Goal: Transaction & Acquisition: Purchase product/service

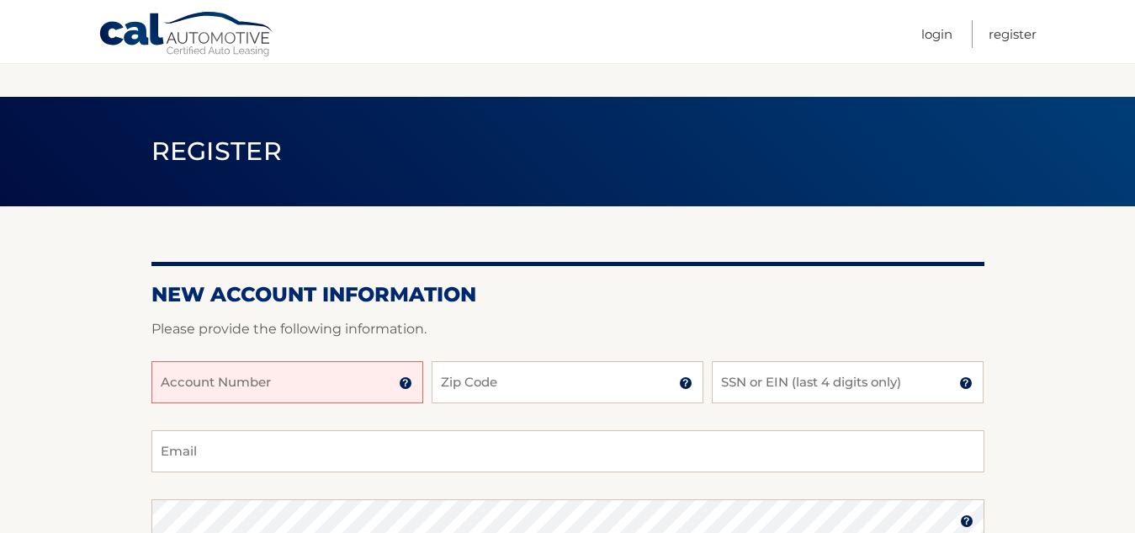
scroll to position [168, 0]
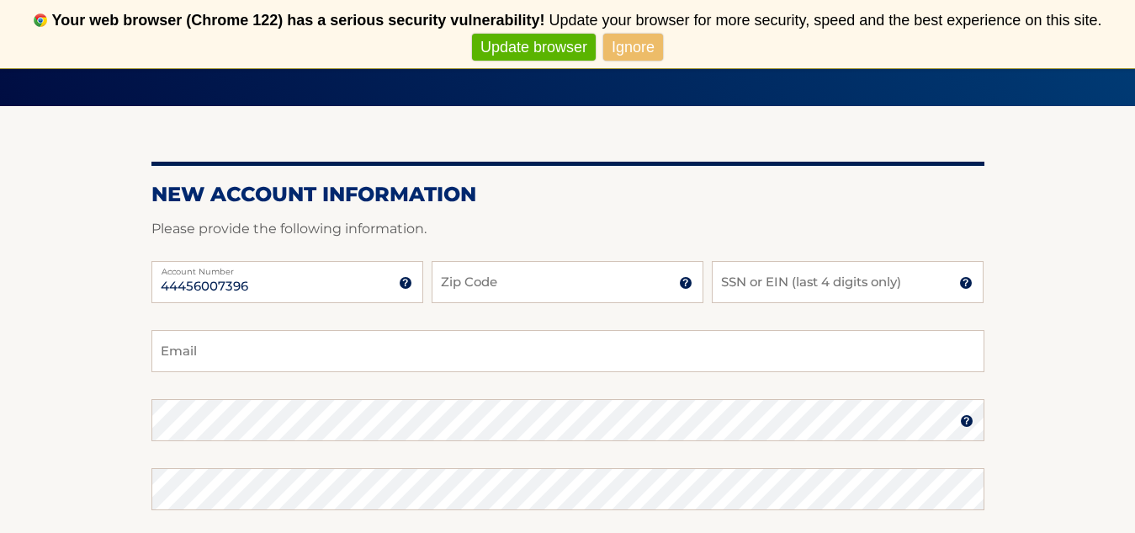
type input "44456007396"
click at [546, 278] on input "Zip Code" at bounding box center [568, 282] width 272 height 42
type input "11704"
click at [811, 285] on input "SSN or EIN (last 4 digits only)" at bounding box center [848, 282] width 272 height 42
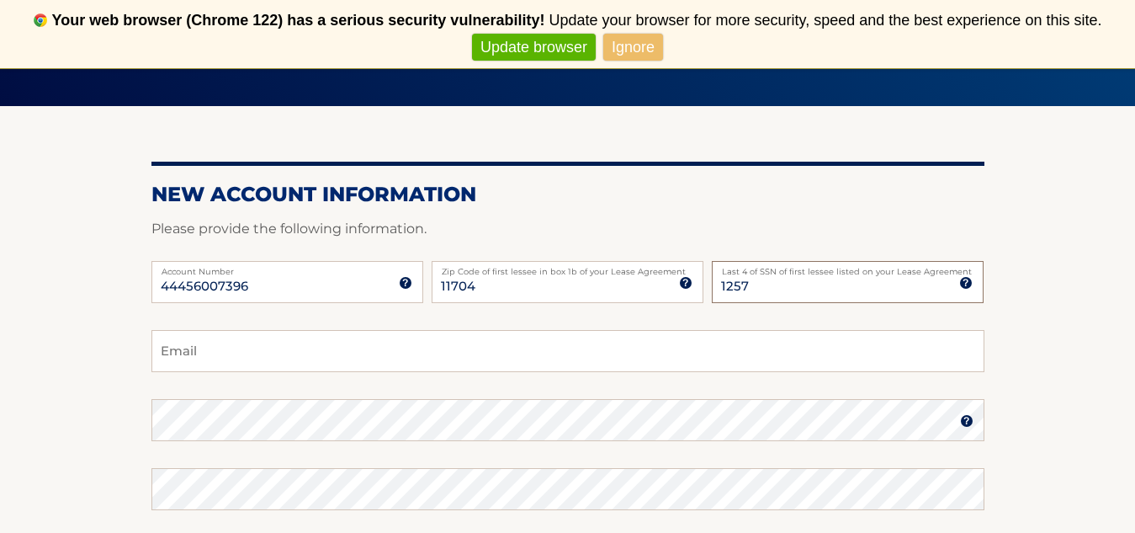
type input "1257"
click at [375, 361] on input "Email" at bounding box center [567, 351] width 833 height 42
type input "soccermom2818@gmail.com"
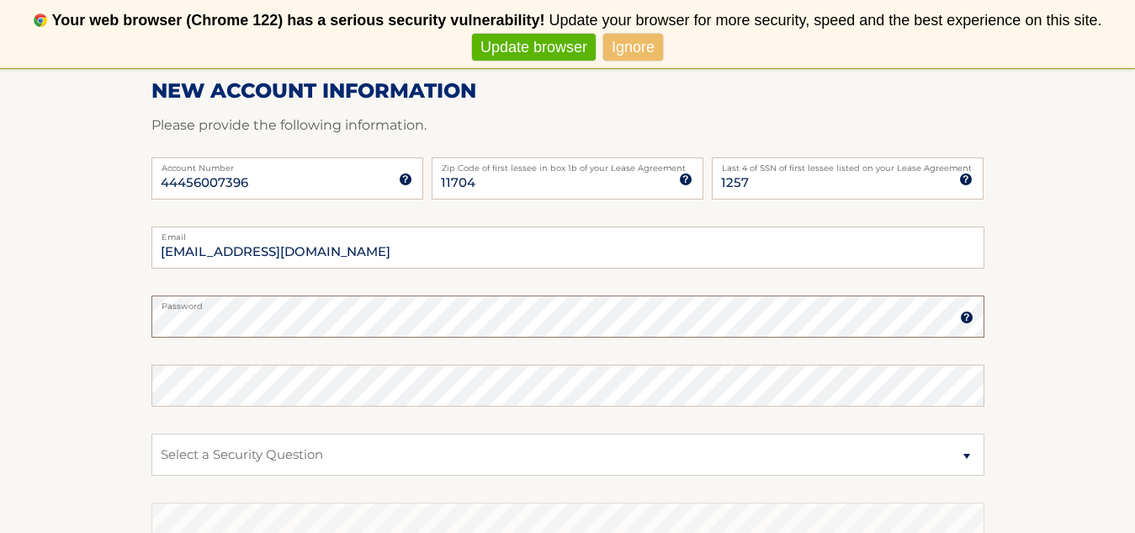
scroll to position [337, 0]
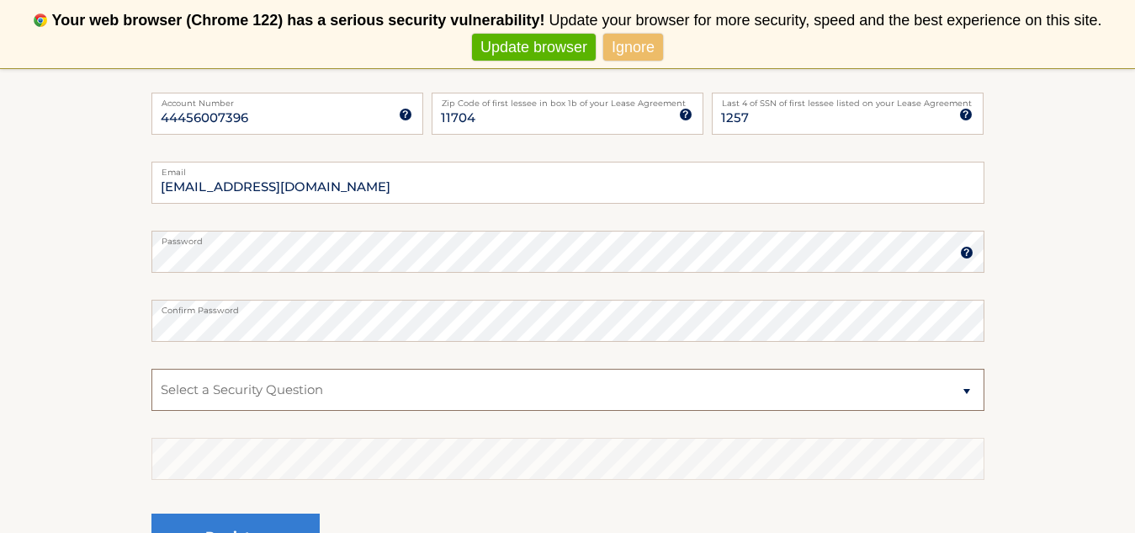
click at [359, 380] on select "Select a Security Question What was the name of your elementary school? What is…" at bounding box center [567, 390] width 833 height 42
select select "2"
click at [151, 369] on select "Select a Security Question What was the name of your elementary school? What is…" at bounding box center [567, 390] width 833 height 42
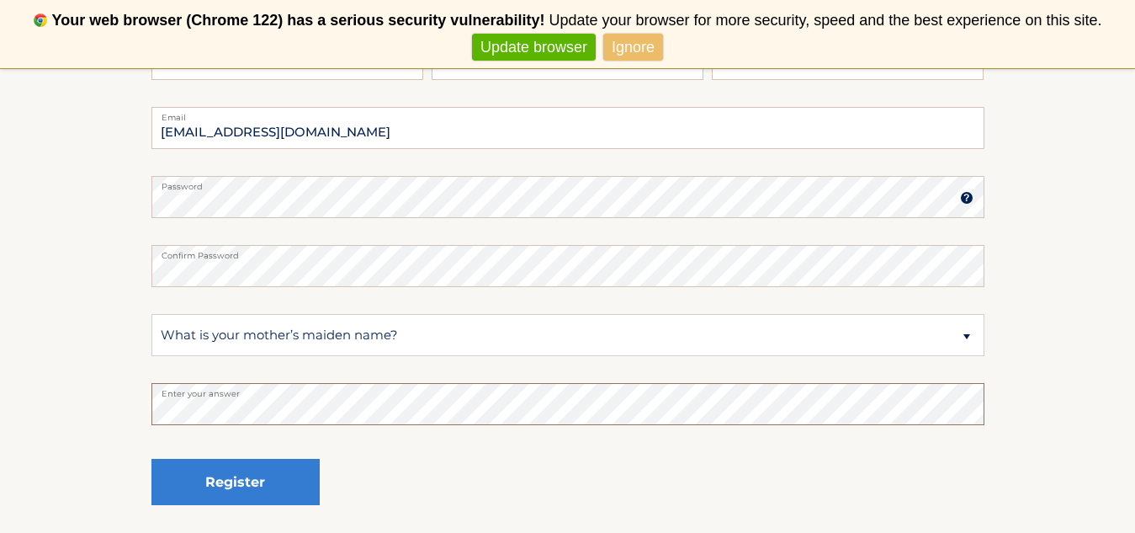
scroll to position [421, 0]
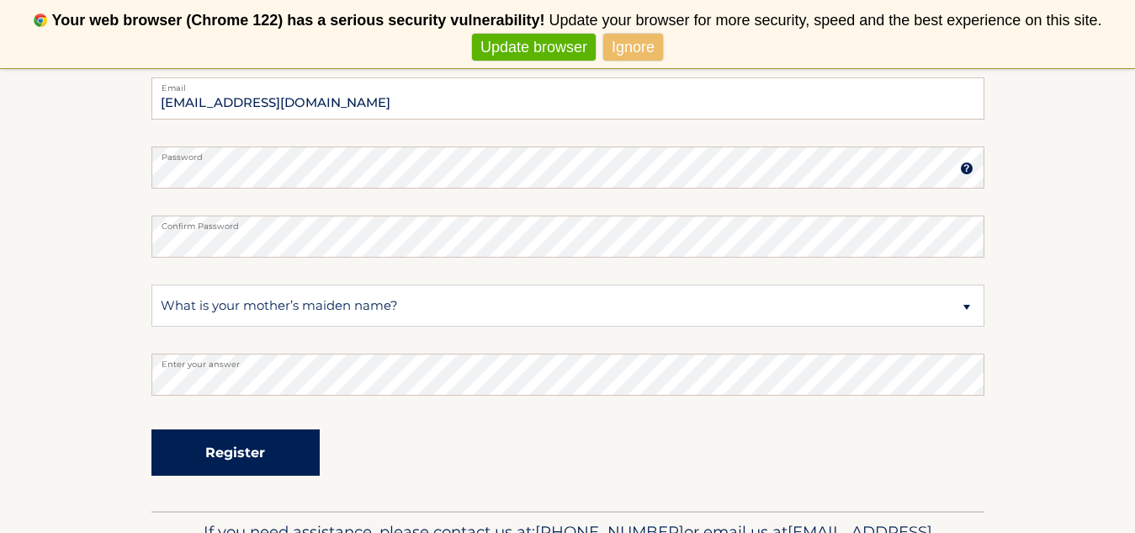
click at [277, 459] on button "Register" at bounding box center [235, 452] width 168 height 46
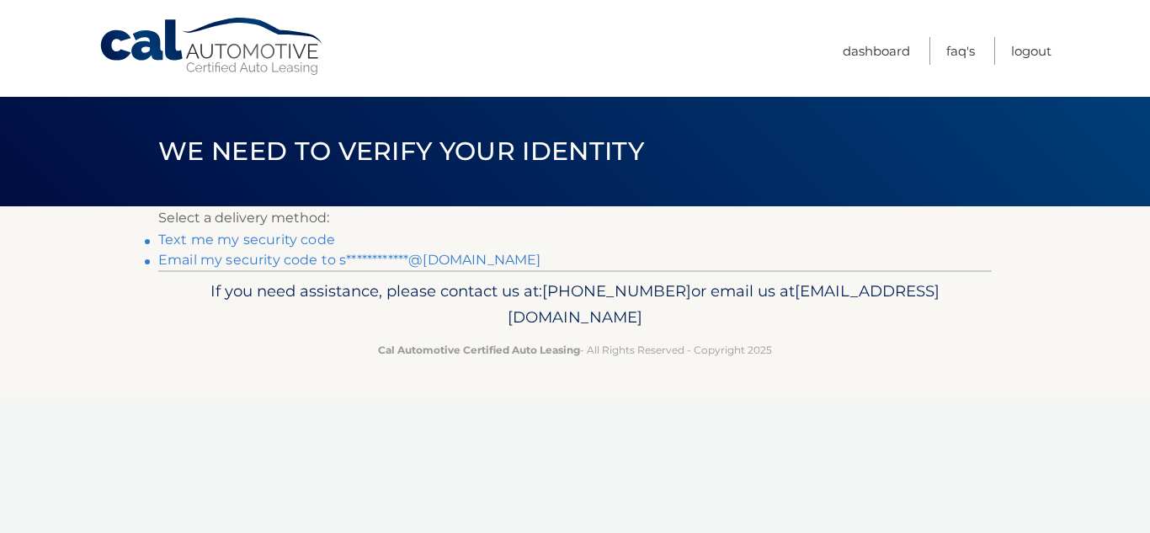
click at [279, 245] on link "Text me my security code" at bounding box center [246, 239] width 177 height 16
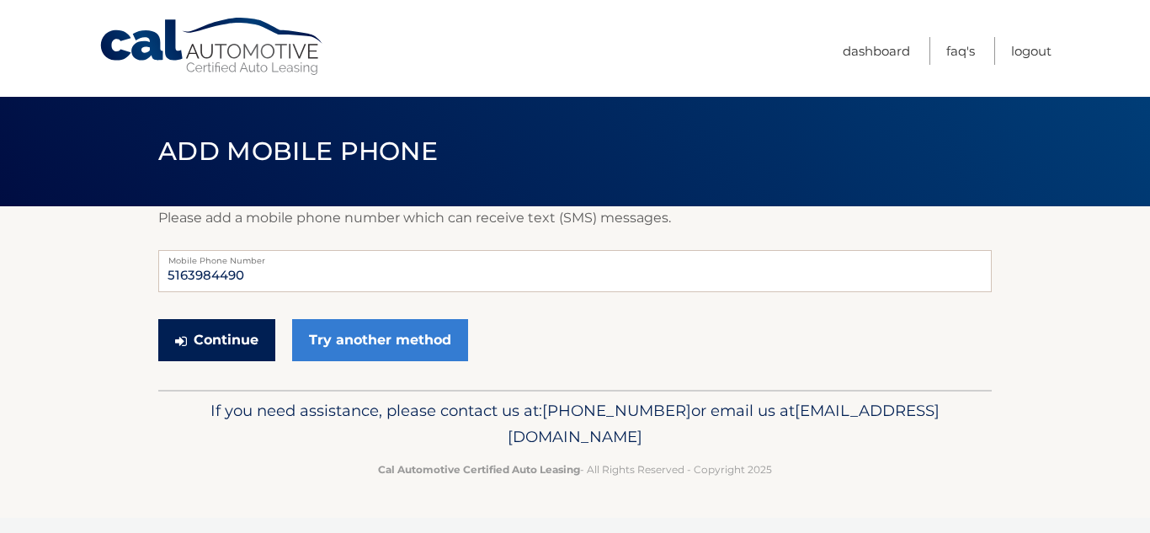
click at [236, 337] on button "Continue" at bounding box center [216, 340] width 117 height 42
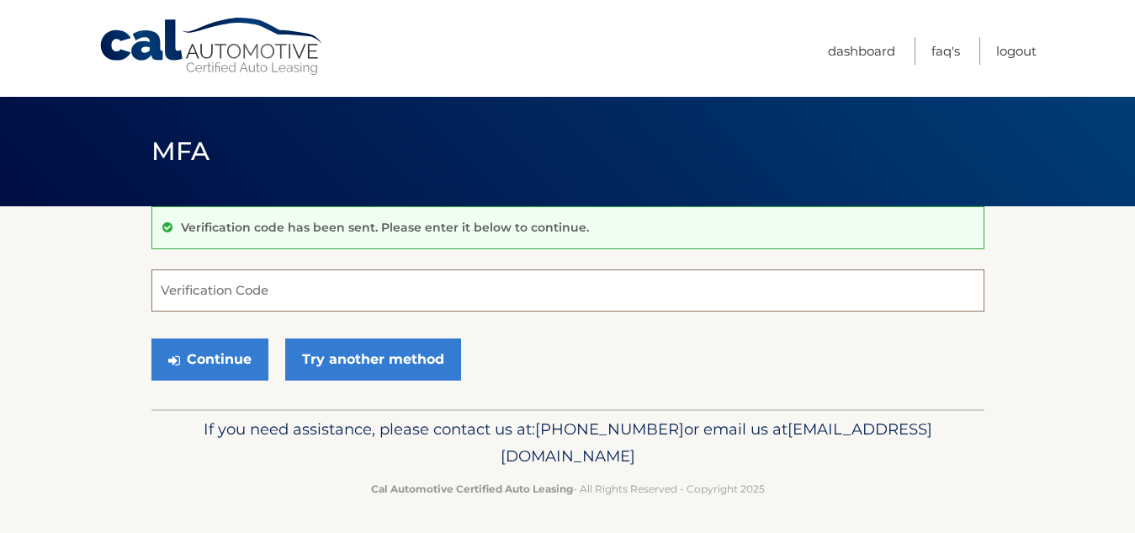
click at [283, 297] on input "Verification Code" at bounding box center [567, 290] width 833 height 42
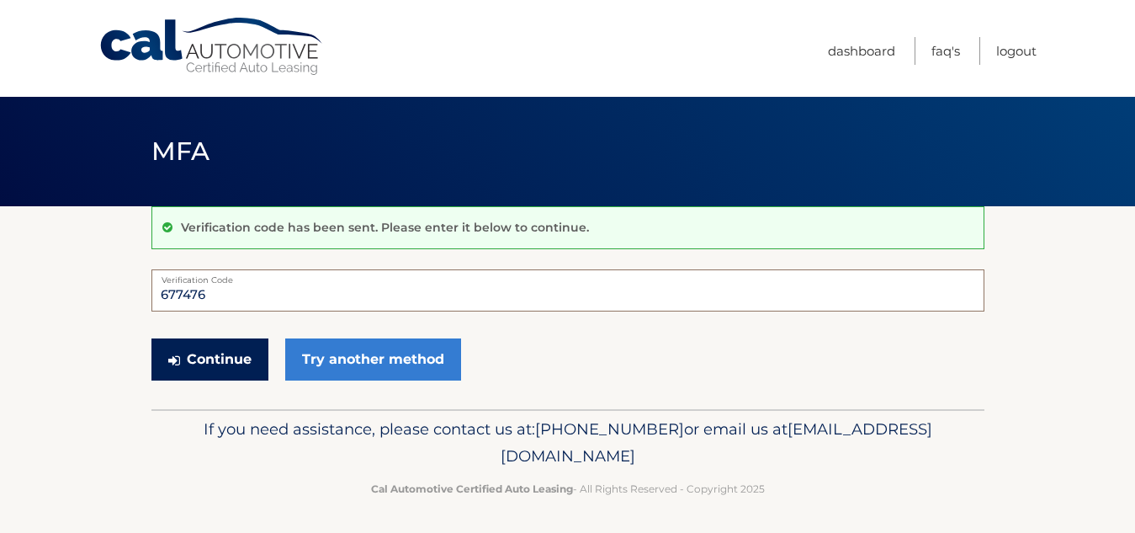
type input "677476"
click at [230, 359] on button "Continue" at bounding box center [209, 359] width 117 height 42
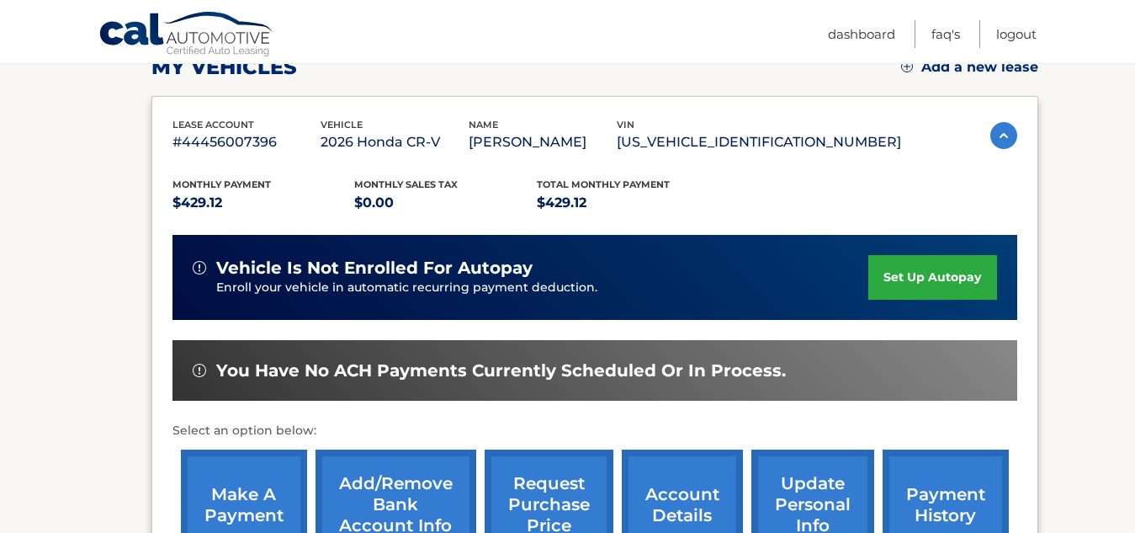
scroll to position [337, 0]
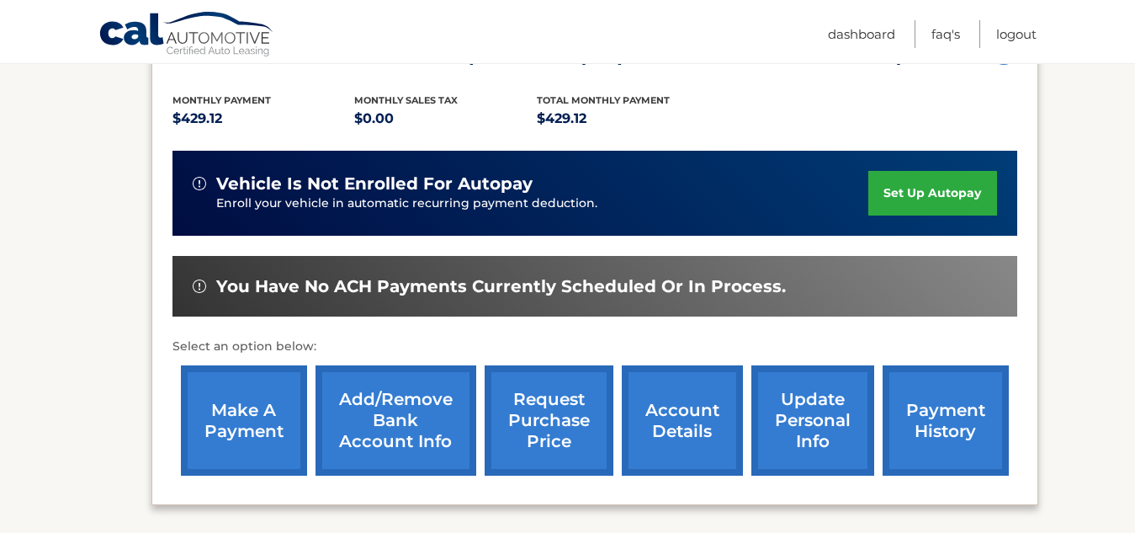
click at [215, 397] on link "make a payment" at bounding box center [244, 420] width 126 height 110
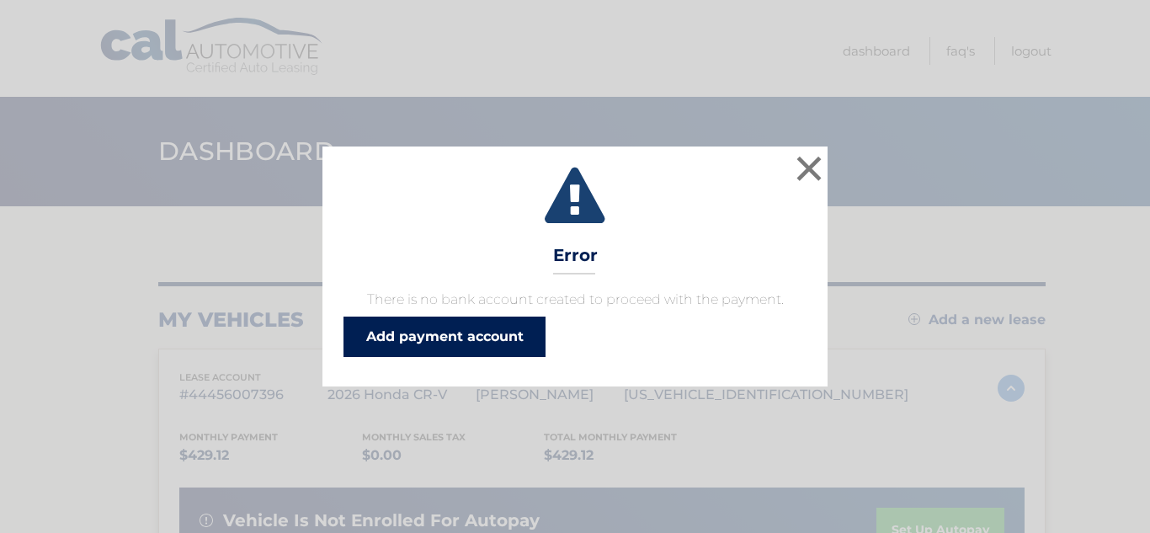
click at [431, 347] on link "Add payment account" at bounding box center [444, 336] width 202 height 40
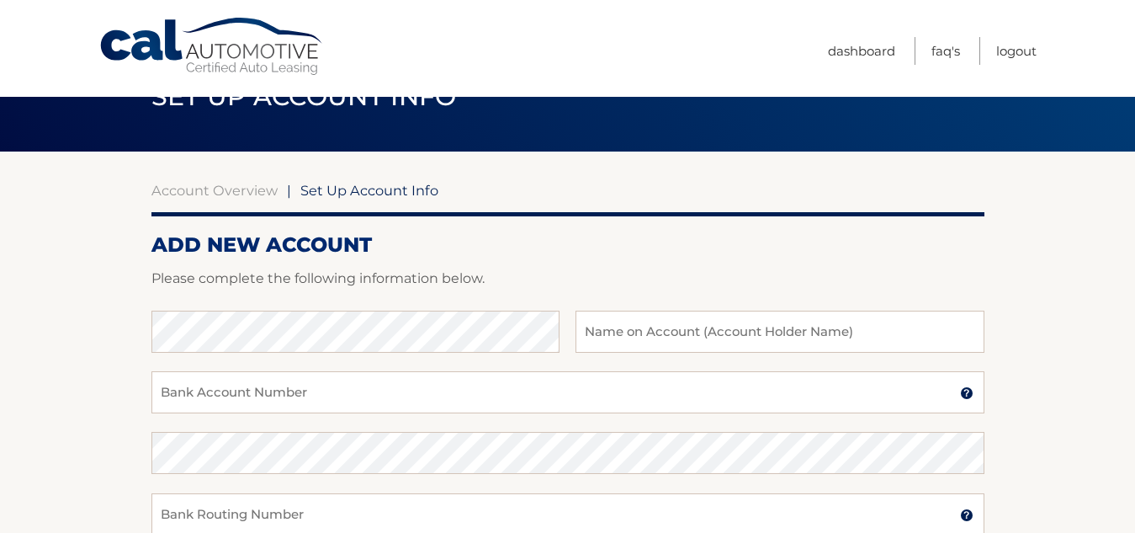
scroll to position [84, 0]
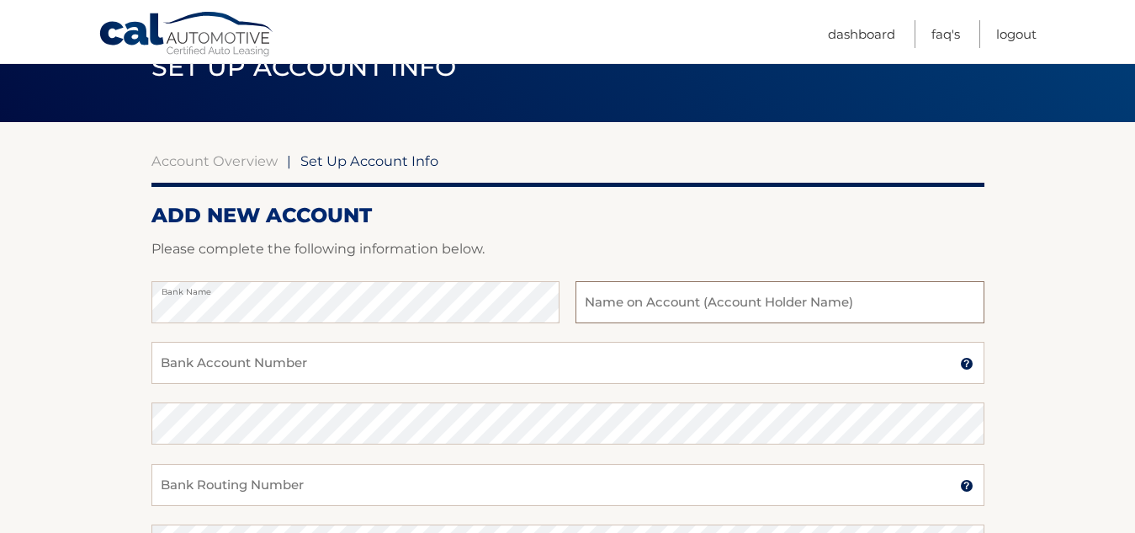
click at [685, 296] on input "text" at bounding box center [780, 302] width 408 height 42
type input "[PERSON_NAME]"
click at [294, 360] on input "Bank Account Number" at bounding box center [567, 363] width 833 height 42
type input "4305052211"
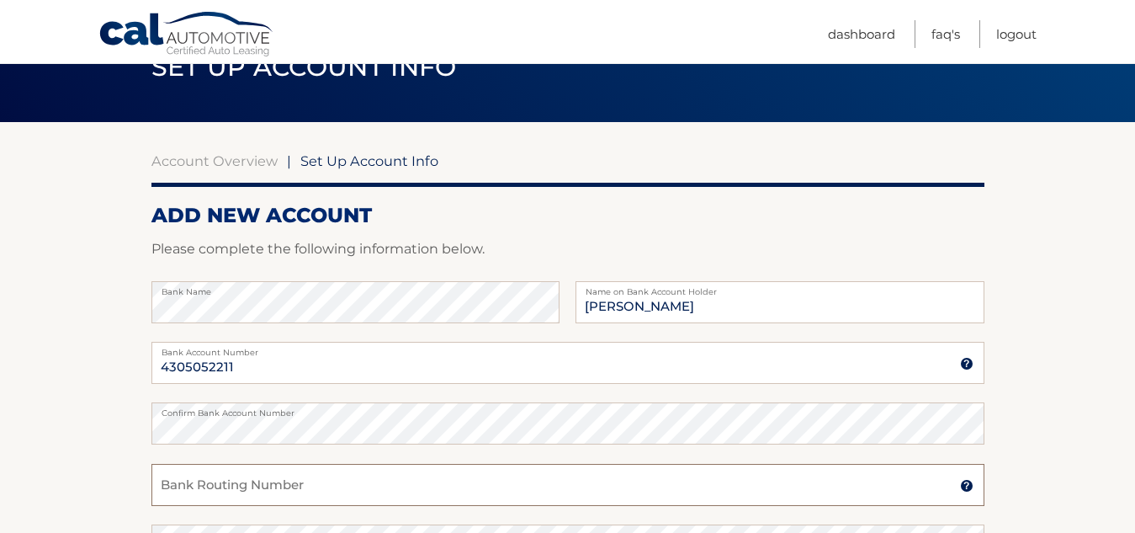
click at [391, 491] on input "Bank Routing Number" at bounding box center [567, 485] width 833 height 42
type input "026013673"
click at [1120, 162] on section "Account Overview | Set Up Account Info ADD NEW ACCOUNT Please complete the foll…" at bounding box center [567, 443] width 1135 height 642
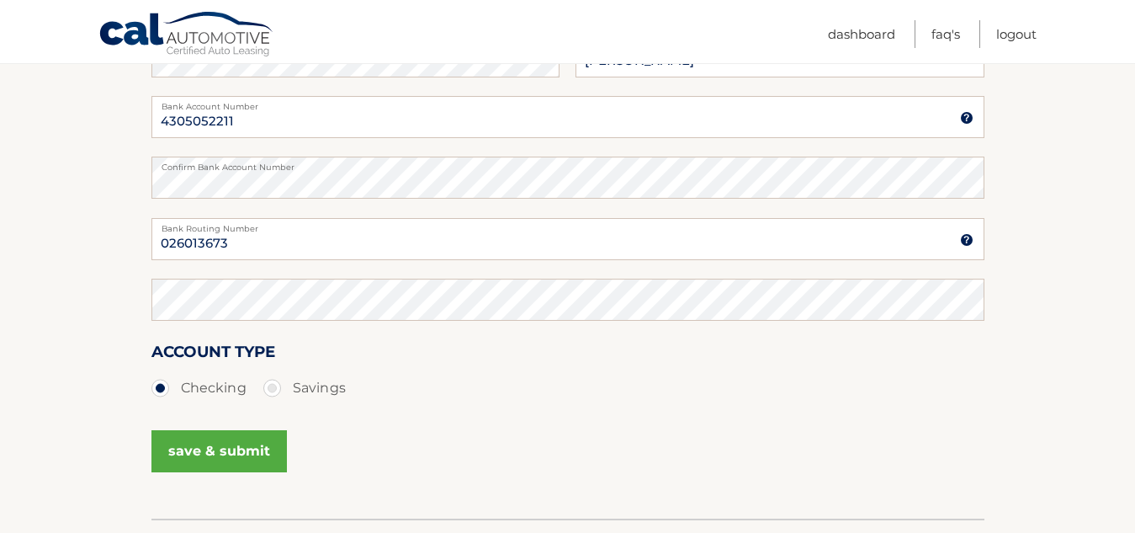
scroll to position [337, 0]
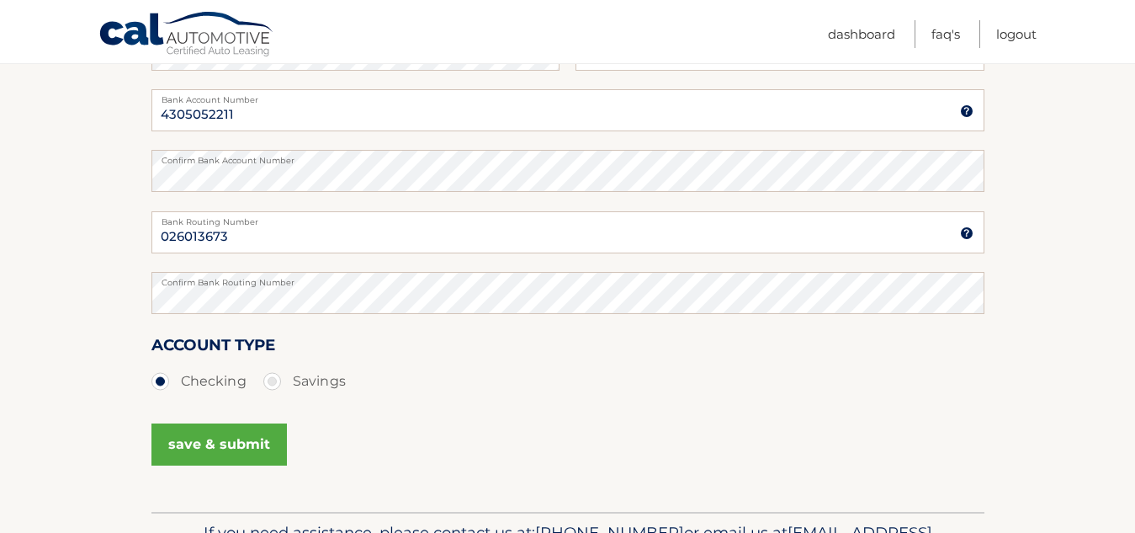
click at [220, 440] on button "save & submit" at bounding box center [218, 444] width 135 height 42
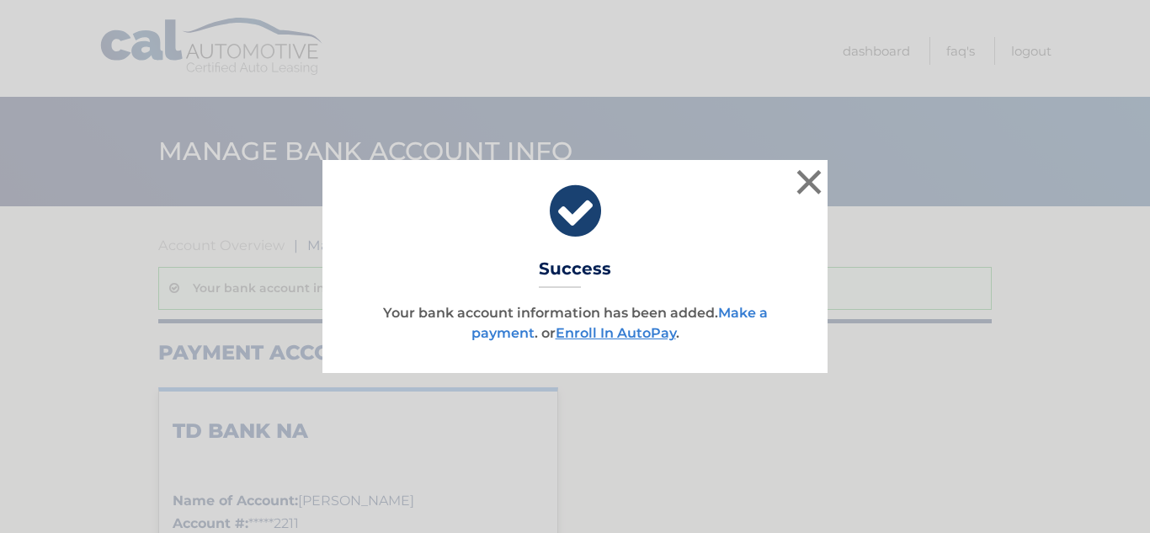
click at [506, 340] on link "Make a payment" at bounding box center [619, 323] width 296 height 36
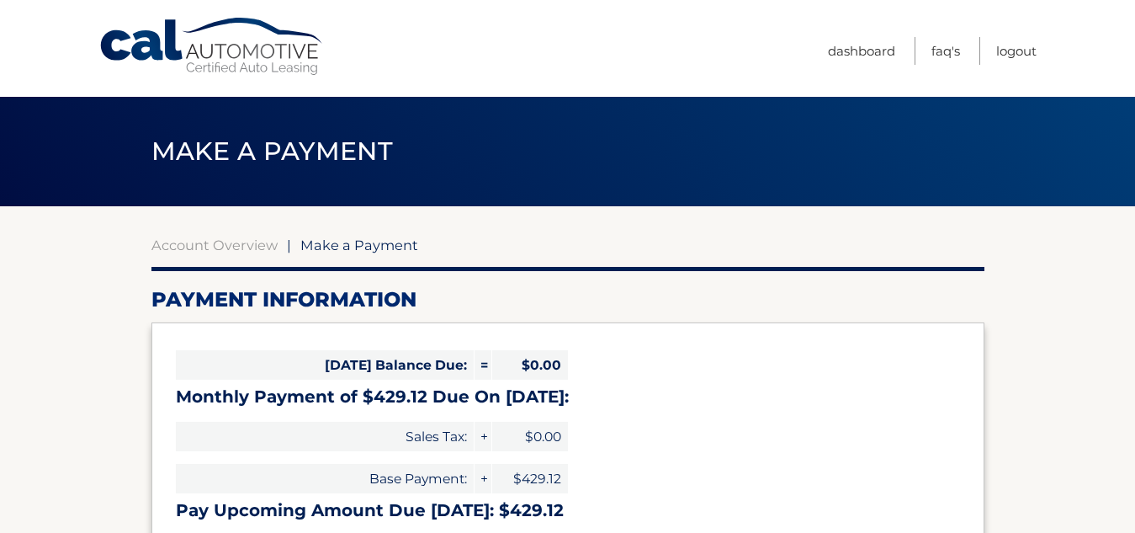
select select "MTU1NDVmZjEtZGQzNy00ZDI1LTllMTItZWZlMGJmZGNmOWZi"
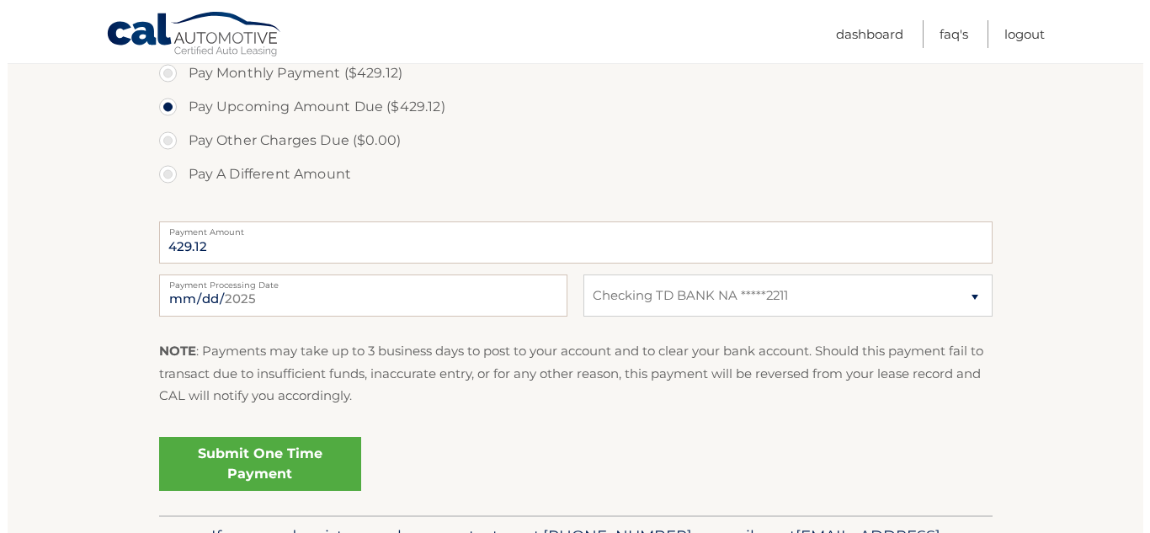
scroll to position [589, 0]
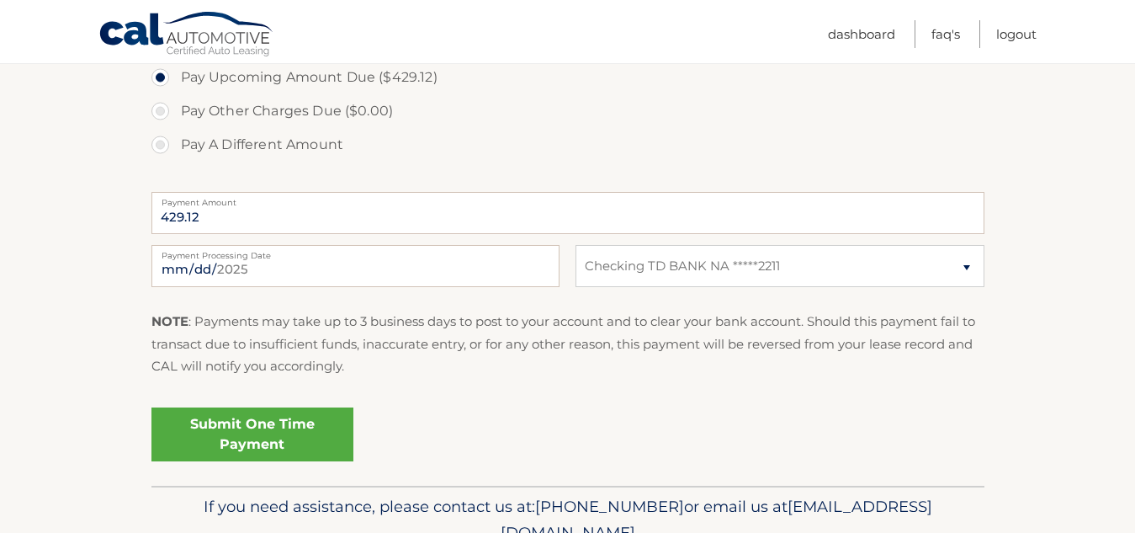
click at [209, 425] on link "Submit One Time Payment" at bounding box center [252, 434] width 202 height 54
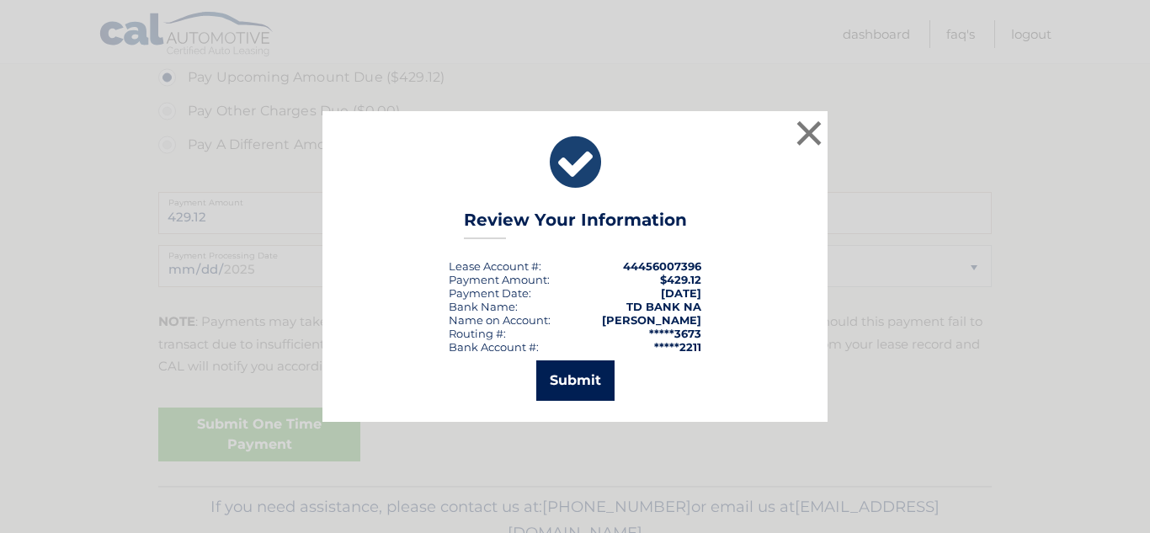
click at [595, 387] on button "Submit" at bounding box center [575, 380] width 78 height 40
